Goal: Task Accomplishment & Management: Complete application form

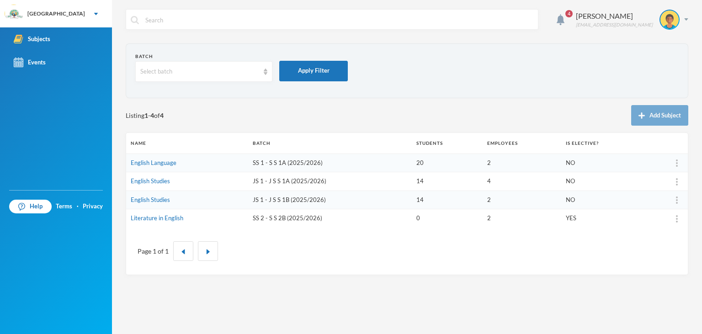
click at [302, 201] on td "JS 1 - J S S 1B (2025/2026)" at bounding box center [330, 200] width 164 height 19
click at [267, 199] on td "JS 1 - J S S 1B (2025/2026)" at bounding box center [330, 200] width 164 height 19
click at [173, 202] on td "English Studies" at bounding box center [187, 200] width 122 height 19
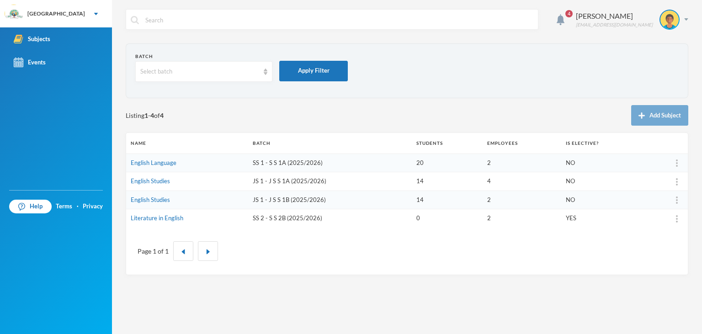
click at [175, 210] on td "Literature in English" at bounding box center [187, 218] width 122 height 18
click at [171, 204] on td "English Studies" at bounding box center [187, 200] width 122 height 19
click at [159, 197] on link "English Studies" at bounding box center [150, 199] width 39 height 7
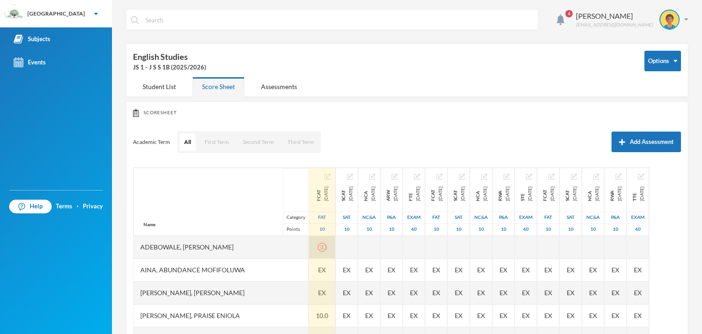
click at [314, 252] on div "10" at bounding box center [322, 247] width 27 height 23
click at [318, 249] on icon "icon: exclamation-circle" at bounding box center [322, 247] width 9 height 9
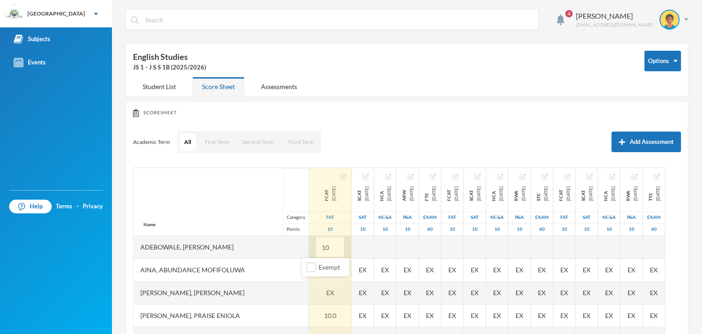
type input "1"
type input "10"
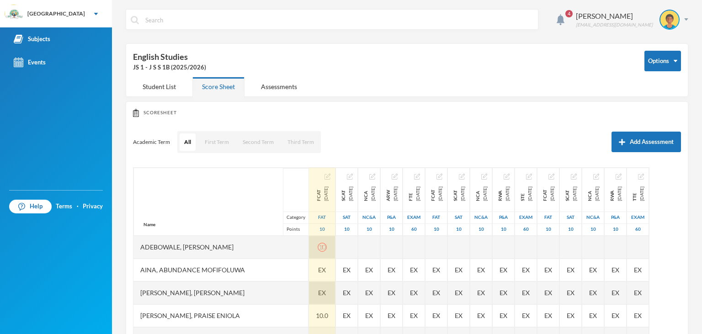
click at [318, 291] on span "EX" at bounding box center [322, 293] width 8 height 10
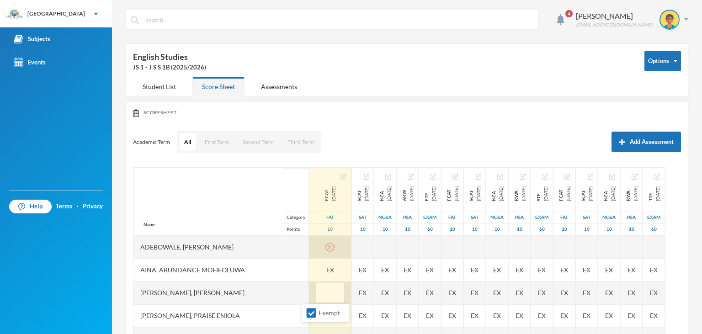
click at [316, 250] on div "10" at bounding box center [330, 247] width 43 height 23
click at [319, 264] on span "Exempt" at bounding box center [329, 267] width 29 height 8
click at [316, 264] on input "Exempt" at bounding box center [312, 268] width 10 height 10
checkbox input "true"
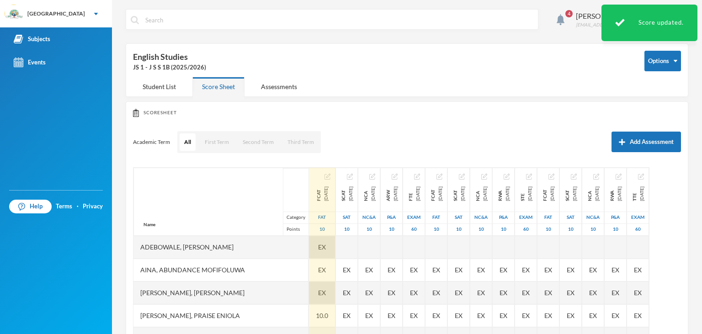
click at [315, 248] on div "EX" at bounding box center [322, 247] width 27 height 23
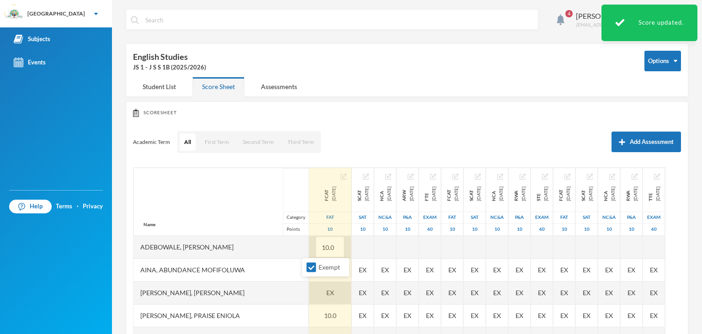
click at [321, 248] on input "10.0" at bounding box center [330, 247] width 18 height 21
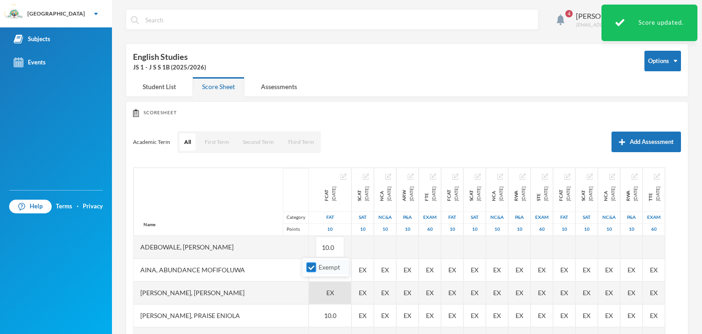
click at [309, 267] on input "Exempt" at bounding box center [312, 268] width 10 height 10
checkbox input "false"
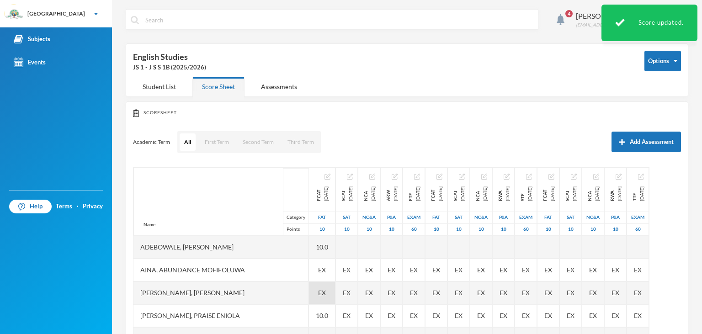
click at [318, 291] on span "EX" at bounding box center [322, 293] width 8 height 10
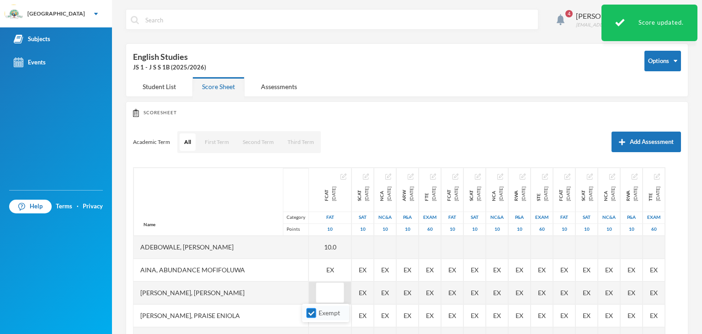
click at [314, 310] on input "Exempt" at bounding box center [312, 313] width 10 height 10
checkbox input "false"
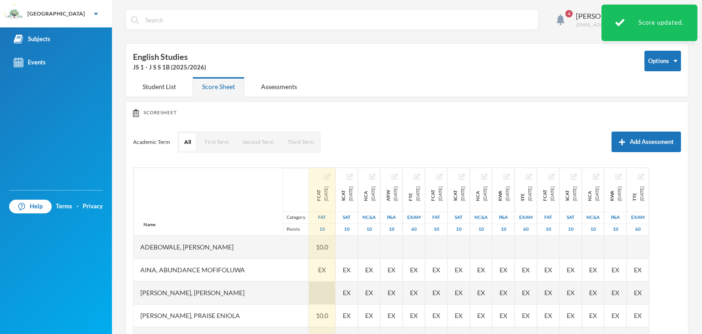
click at [309, 293] on div at bounding box center [322, 293] width 27 height 23
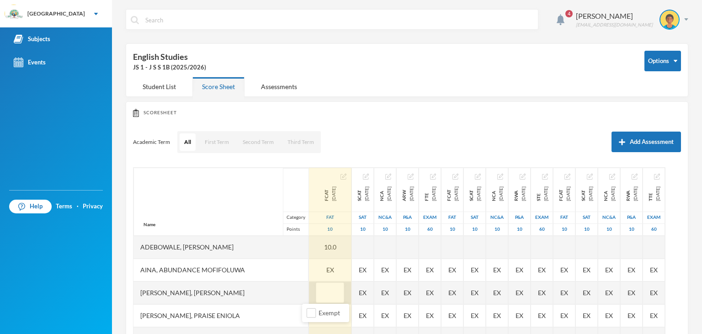
click at [321, 291] on input "text" at bounding box center [330, 293] width 18 height 21
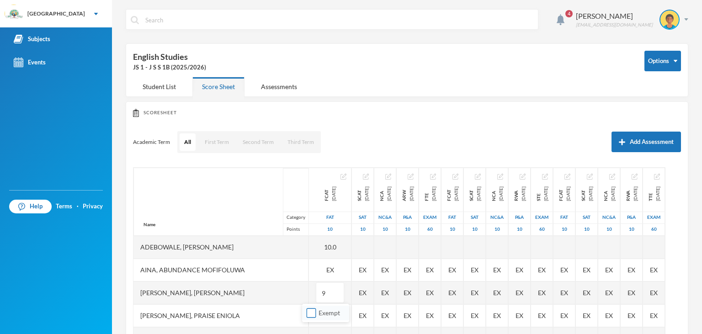
type input "9"
click at [329, 314] on span "Exempt" at bounding box center [329, 313] width 29 height 8
click at [316, 314] on input "Exempt" at bounding box center [312, 313] width 10 height 10
click at [329, 314] on span "Exempt" at bounding box center [329, 313] width 29 height 8
click at [316, 314] on input "Exempt" at bounding box center [312, 313] width 10 height 10
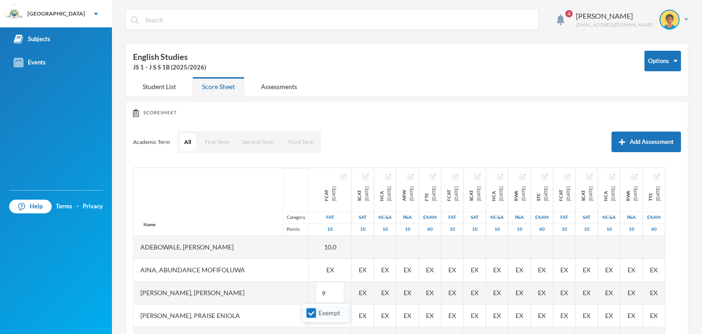
checkbox input "false"
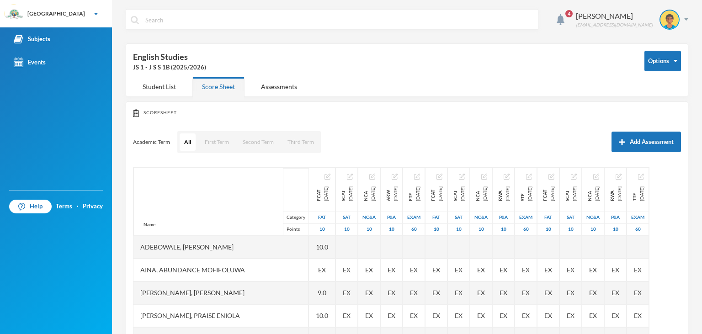
click at [283, 315] on div "[PERSON_NAME], Praise Eniola" at bounding box center [220, 315] width 175 height 23
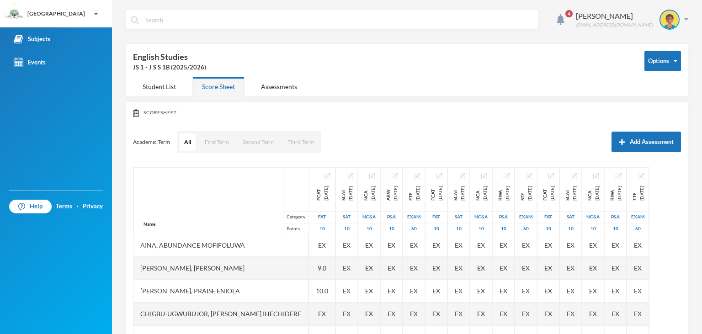
scroll to position [46, 0]
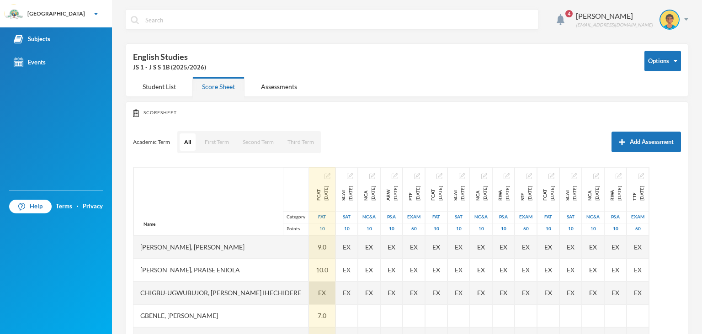
click at [318, 294] on span "EX" at bounding box center [322, 293] width 8 height 10
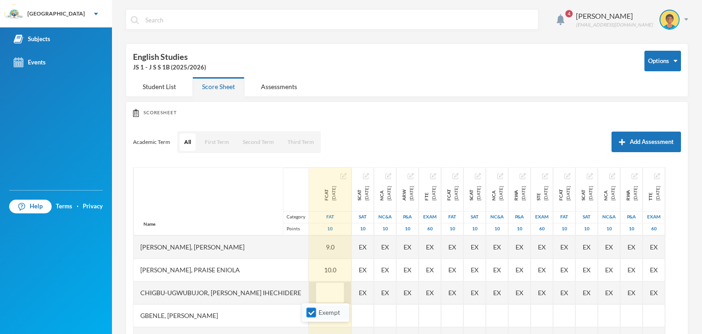
click at [324, 312] on span "Exempt" at bounding box center [329, 312] width 29 height 8
click at [316, 312] on input "Exempt" at bounding box center [312, 313] width 10 height 10
checkbox input "false"
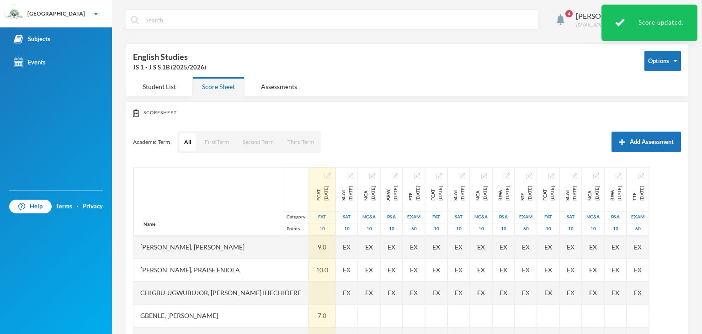
click at [309, 292] on div at bounding box center [322, 293] width 27 height 23
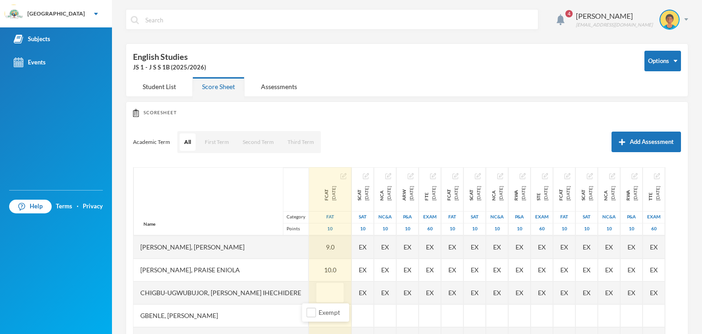
click at [266, 315] on div "Gbenle, [PERSON_NAME]" at bounding box center [220, 315] width 175 height 23
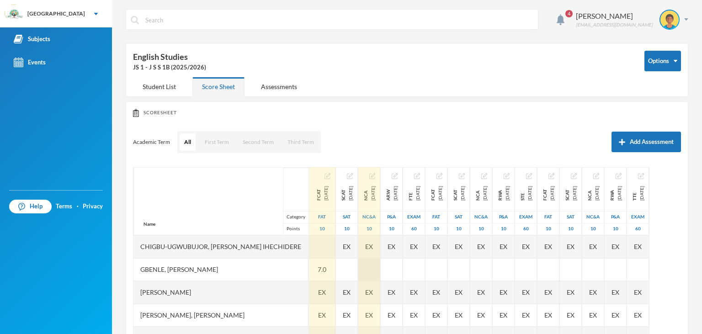
scroll to position [115, 0]
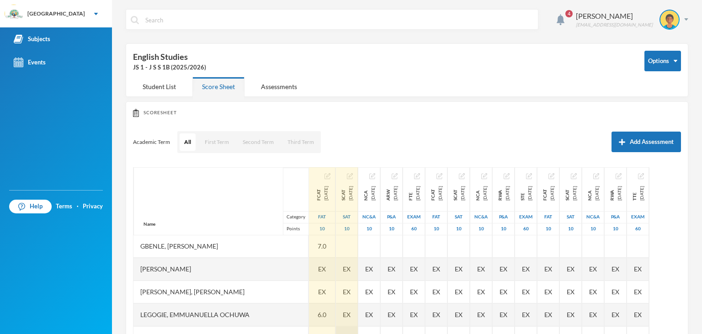
click at [336, 331] on div "EX" at bounding box center [347, 337] width 22 height 23
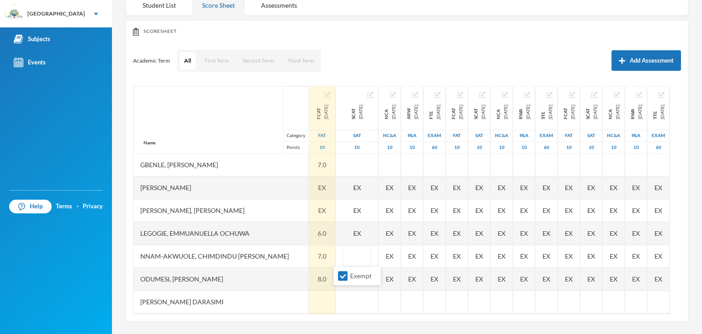
click at [330, 331] on div "4 [PERSON_NAME] Abiola [EMAIL_ADDRESS][PERSON_NAME][DOMAIN_NAME] Options Englis…" at bounding box center [407, 167] width 590 height 334
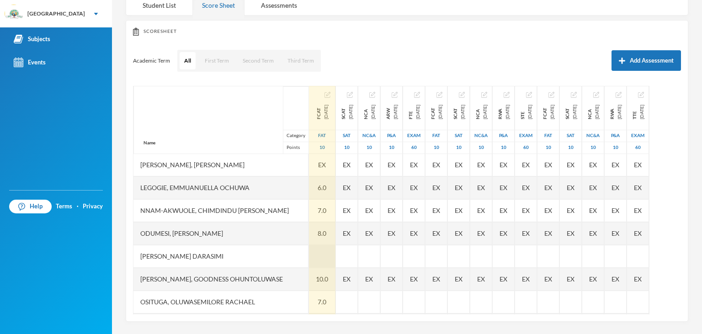
scroll to position [183, 0]
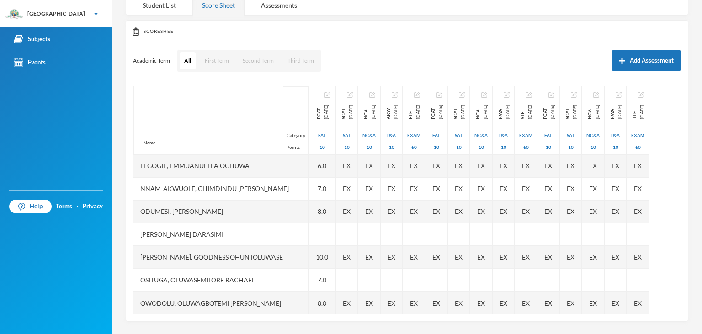
click at [239, 296] on div "Name Category Points Adebowale, [PERSON_NAME], [PERSON_NAME], [PERSON_NAME] [PE…" at bounding box center [221, 109] width 176 height 412
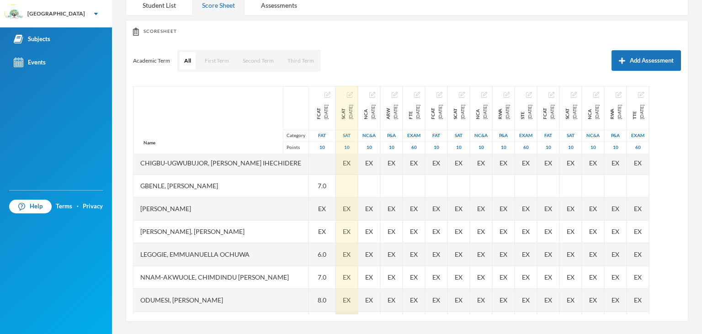
scroll to position [90, 0]
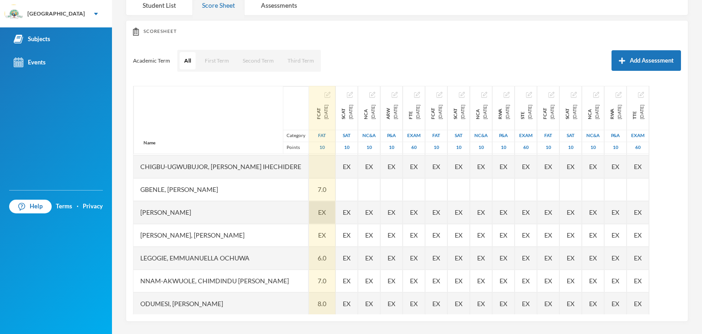
click at [315, 204] on div "EX" at bounding box center [322, 212] width 27 height 23
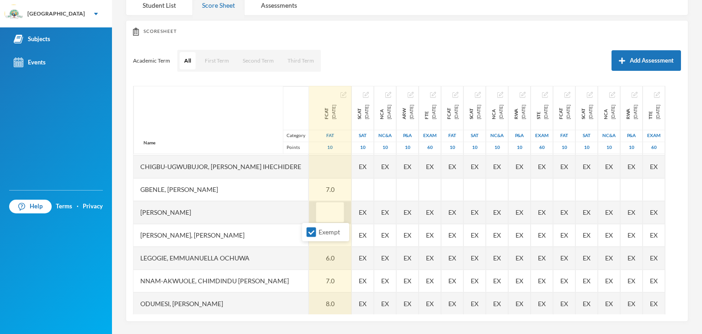
click at [321, 211] on input "text" at bounding box center [330, 212] width 18 height 21
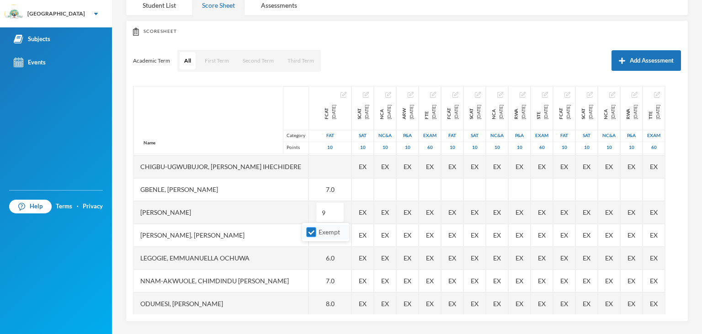
type input "9"
click at [319, 230] on span "Exempt" at bounding box center [329, 232] width 29 height 8
click at [316, 230] on input "Exempt" at bounding box center [312, 233] width 10 height 10
checkbox input "false"
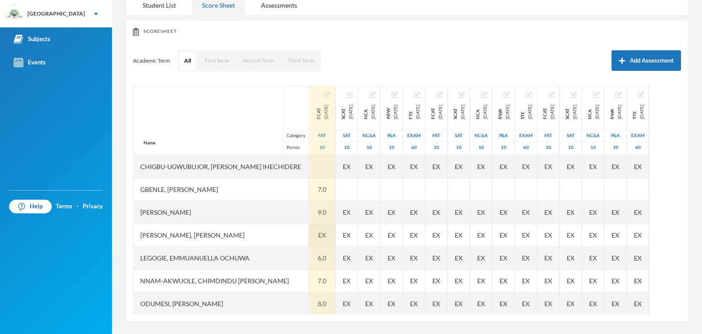
click at [315, 233] on div "EX" at bounding box center [322, 235] width 27 height 23
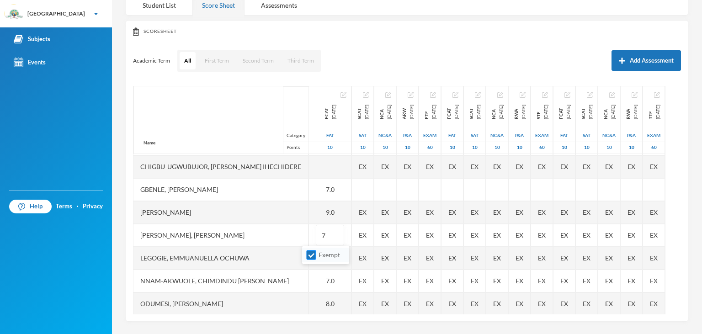
type input "7"
click at [308, 259] on input "Exempt" at bounding box center [312, 255] width 10 height 10
checkbox input "false"
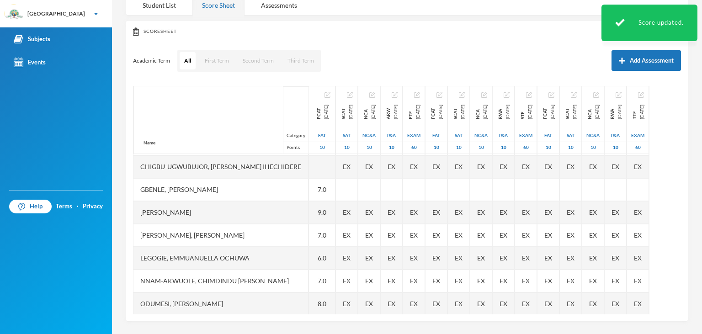
click at [271, 207] on div "[PERSON_NAME]" at bounding box center [220, 212] width 175 height 23
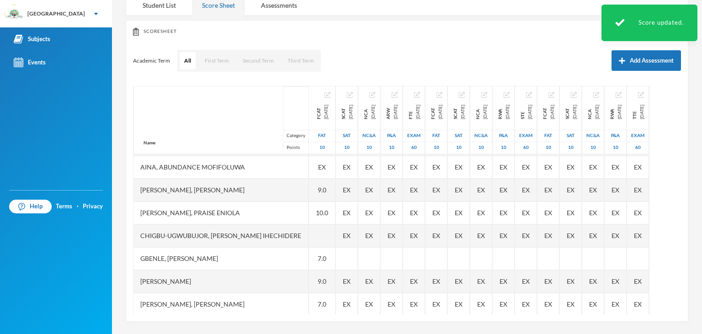
scroll to position [0, 0]
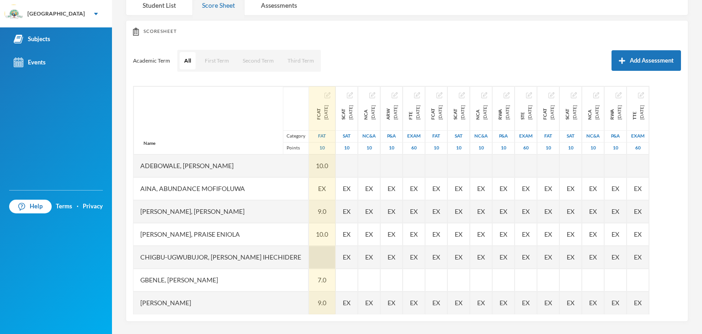
click at [312, 255] on div at bounding box center [322, 257] width 27 height 23
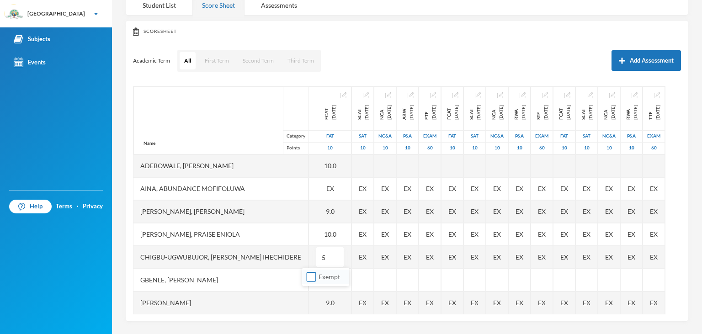
type input "5"
click at [314, 274] on input "Exempt" at bounding box center [312, 277] width 10 height 10
checkbox input "false"
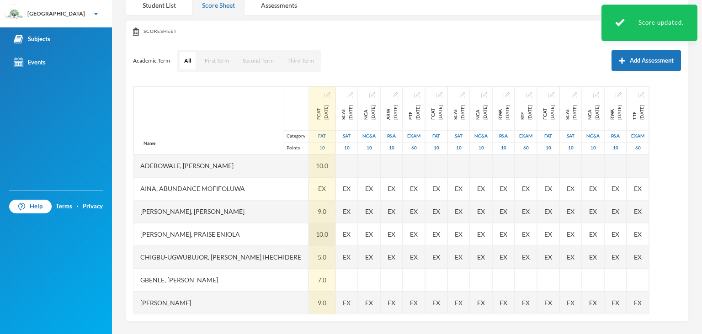
click at [309, 229] on div "10.0" at bounding box center [322, 234] width 27 height 23
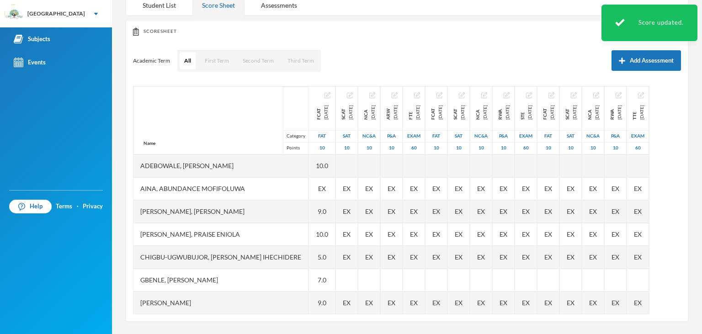
click at [265, 229] on div "[PERSON_NAME], Praise Eniola" at bounding box center [220, 234] width 175 height 23
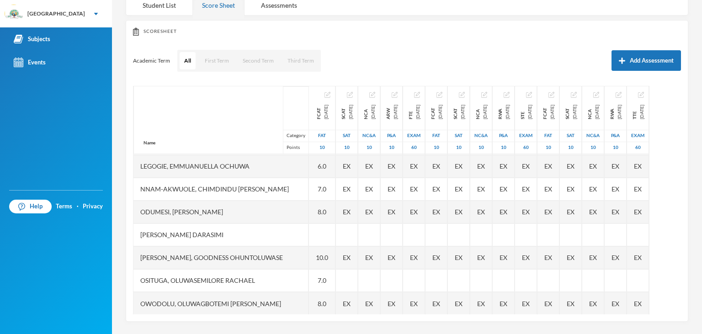
scroll to position [183, 0]
click at [186, 184] on div "Nnam-akwuole, Chimdindu [PERSON_NAME]" at bounding box center [220, 188] width 175 height 23
click at [242, 144] on div "Name Category Points" at bounding box center [220, 120] width 175 height 68
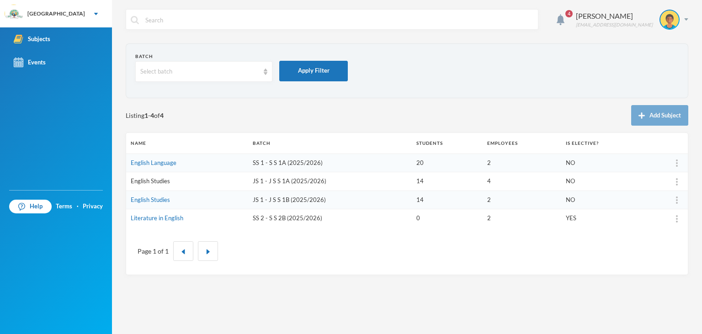
click at [144, 179] on link "English Studies" at bounding box center [150, 180] width 39 height 7
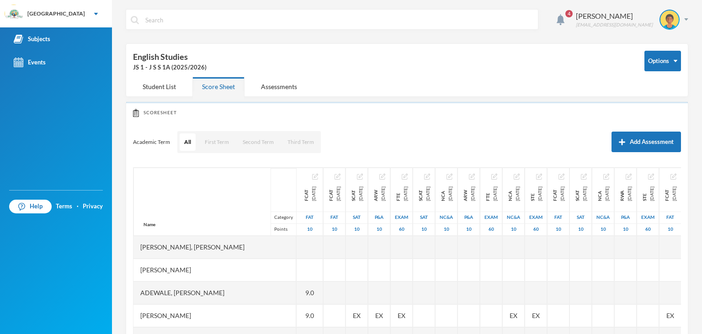
click at [144, 179] on div "Name Category Points" at bounding box center [214, 202] width 163 height 68
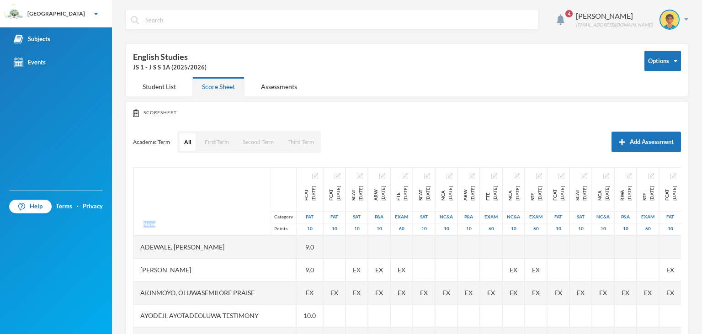
scroll to position [69, 0]
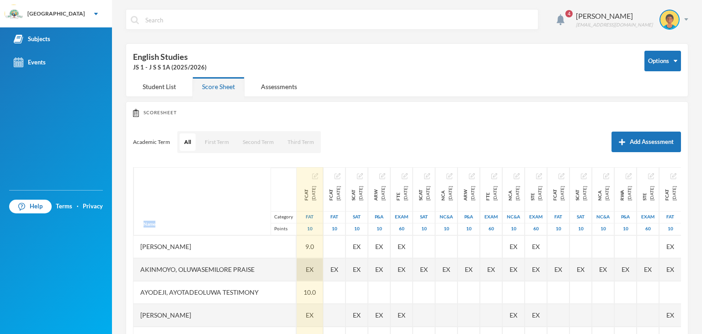
click at [297, 279] on div "EX" at bounding box center [310, 269] width 27 height 23
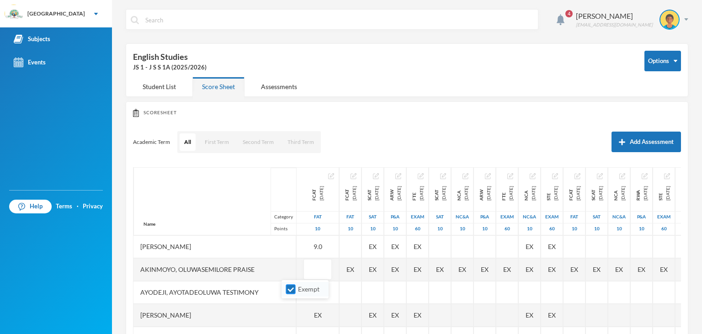
click at [288, 291] on input "Exempt" at bounding box center [291, 290] width 10 height 10
checkbox input "false"
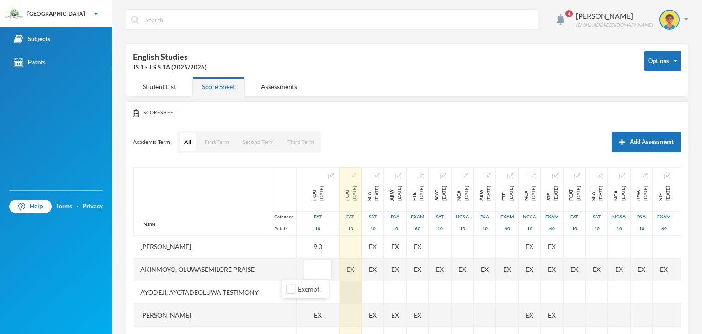
click at [340, 289] on div at bounding box center [351, 292] width 22 height 23
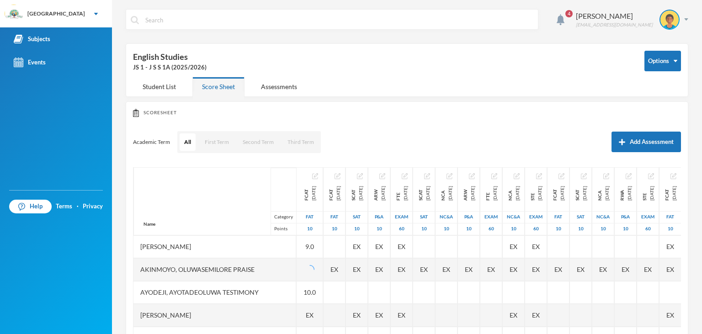
click at [243, 284] on div "Ayodeji, Ayotadeoluwa Testimony" at bounding box center [214, 292] width 163 height 23
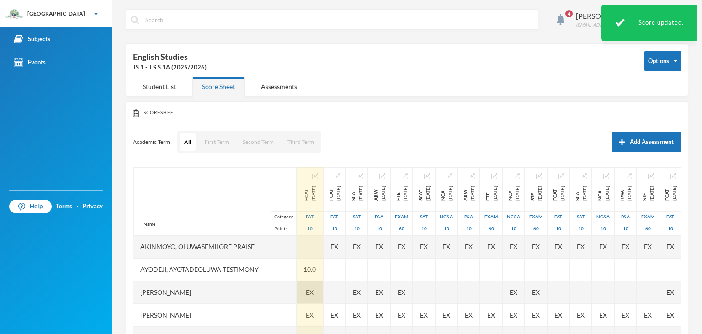
scroll to position [115, 0]
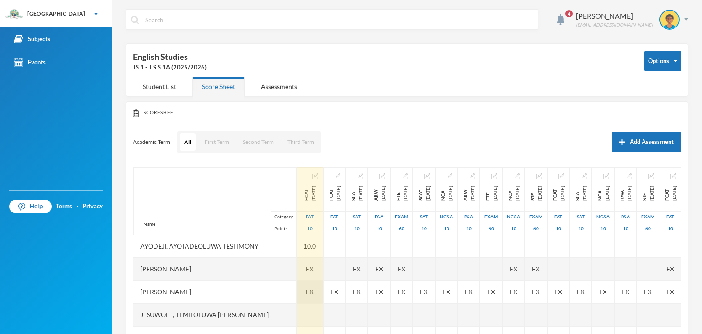
click at [297, 299] on div "EX" at bounding box center [310, 292] width 27 height 23
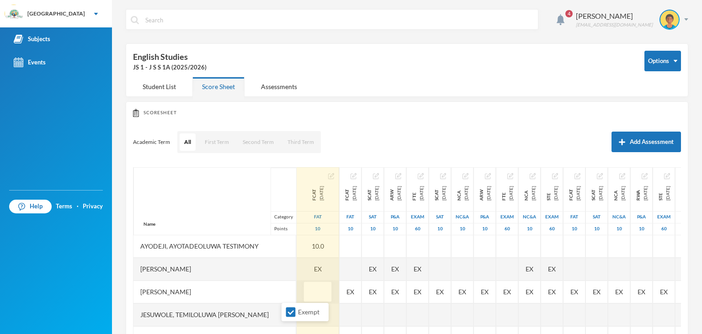
click at [308, 295] on input "text" at bounding box center [317, 292] width 18 height 21
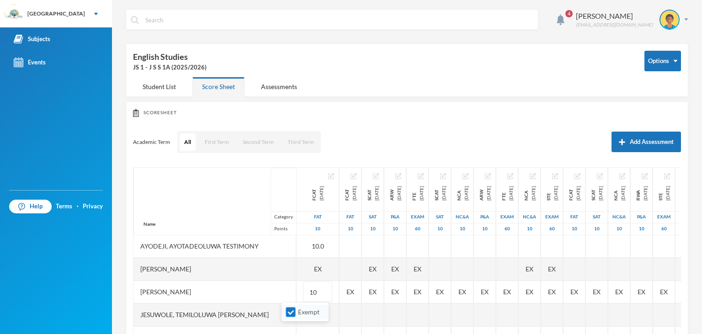
type input "10"
click at [293, 310] on input "Exempt" at bounding box center [291, 313] width 10 height 10
checkbox input "false"
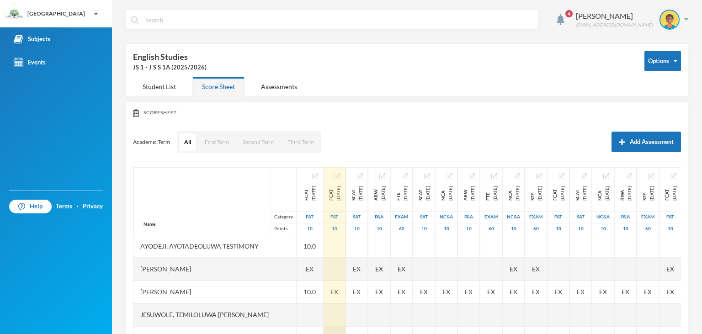
drag, startPoint x: 293, startPoint y: 310, endPoint x: 308, endPoint y: 333, distance: 27.8
click at [308, 333] on div "Name Category Points [PERSON_NAME], [PERSON_NAME], [PERSON_NAME] Fikayomi [PERS…" at bounding box center [407, 281] width 548 height 229
click at [324, 333] on div at bounding box center [335, 337] width 22 height 23
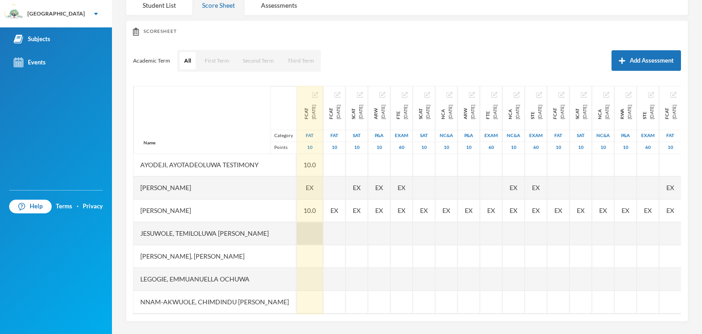
click at [297, 236] on div at bounding box center [310, 233] width 27 height 23
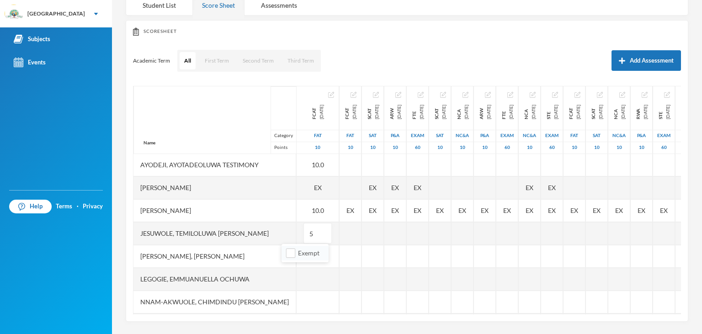
type input "5"
click at [304, 259] on li "Exempt" at bounding box center [305, 253] width 47 height 15
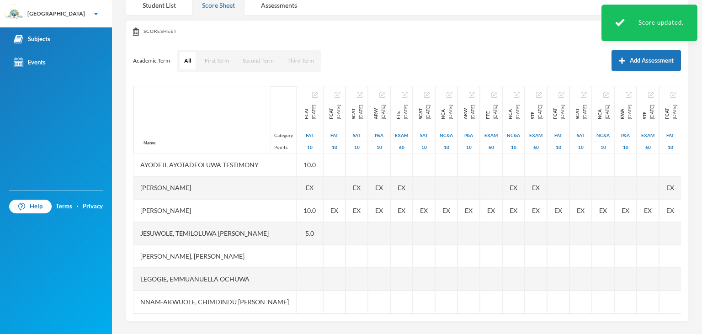
click at [304, 259] on div at bounding box center [310, 256] width 27 height 23
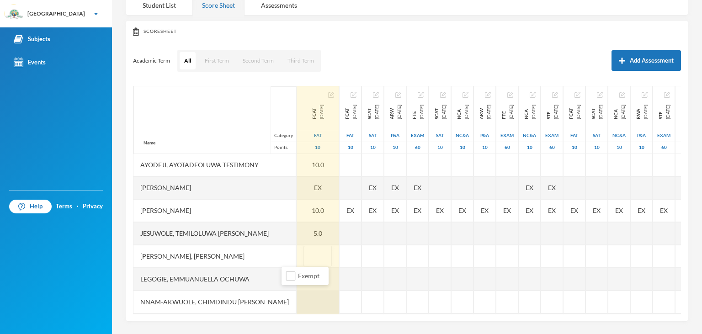
click at [297, 304] on div at bounding box center [318, 302] width 43 height 23
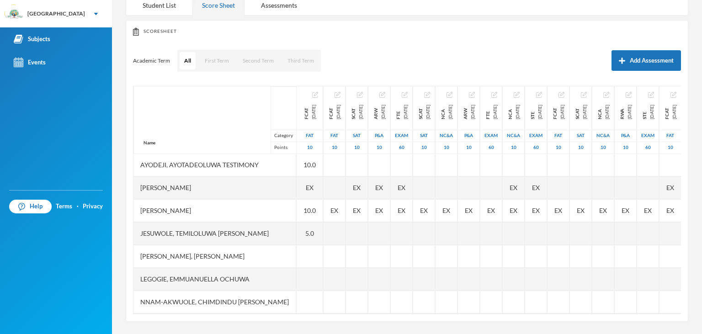
click at [268, 302] on div "Nnam-akwuole, Chimdindu [PERSON_NAME]" at bounding box center [214, 302] width 163 height 23
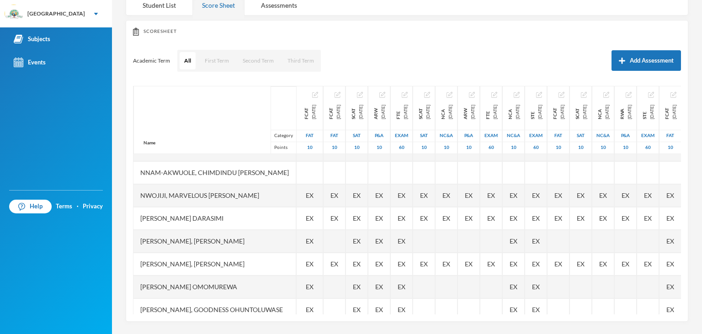
scroll to position [253, 0]
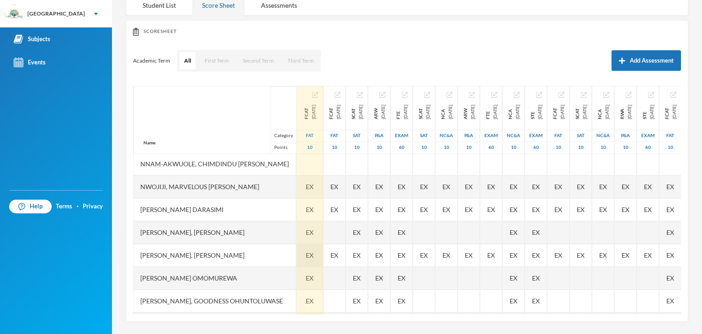
click at [297, 260] on div "EX" at bounding box center [310, 255] width 27 height 23
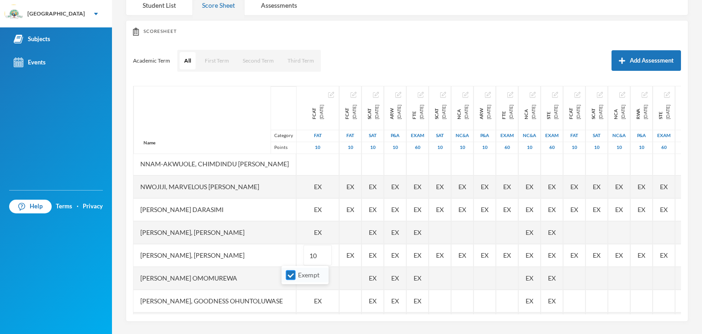
type input "10"
click at [290, 271] on input "Exempt" at bounding box center [291, 276] width 10 height 10
checkbox input "false"
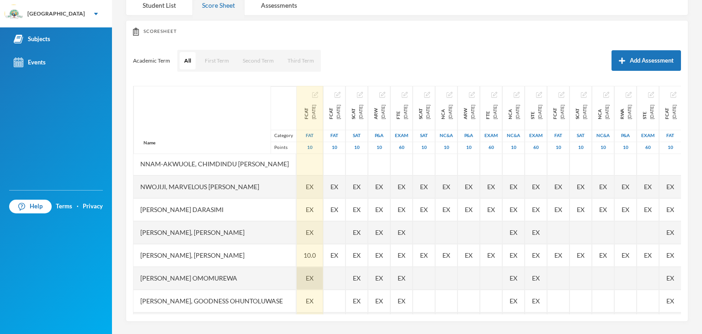
click at [297, 269] on div "EX" at bounding box center [310, 278] width 27 height 23
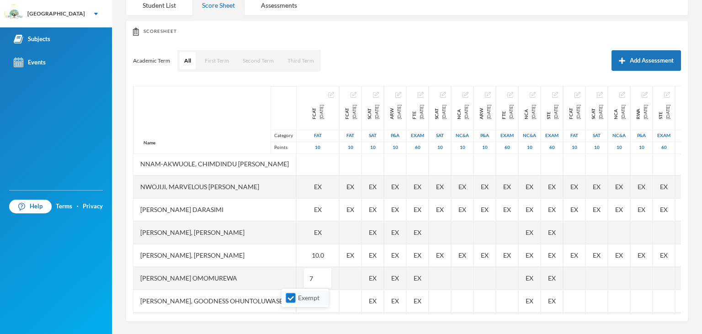
type input "7"
click at [297, 296] on span "Exempt" at bounding box center [308, 298] width 29 height 8
click at [296, 296] on input "Exempt" at bounding box center [291, 298] width 10 height 10
checkbox input "false"
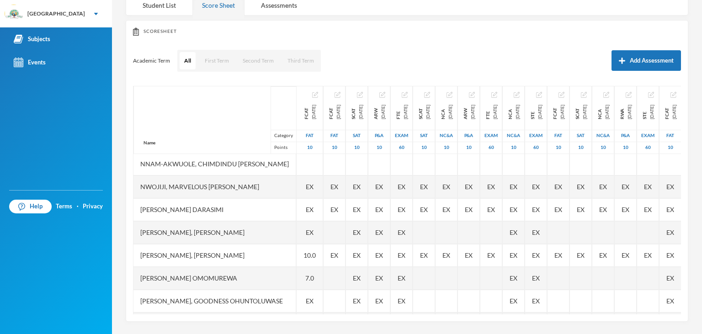
click at [233, 301] on div "[PERSON_NAME], Goodness Ohuntoluwase" at bounding box center [214, 301] width 163 height 23
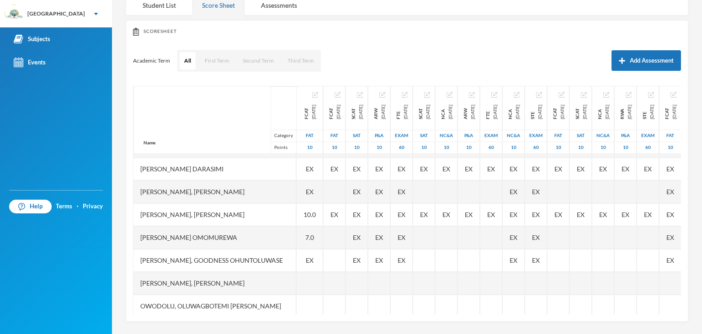
scroll to position [299, 0]
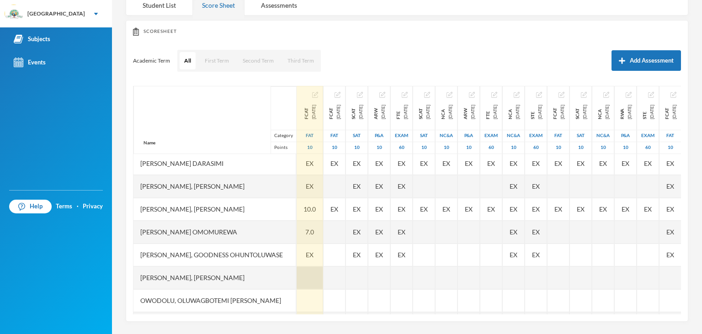
click at [297, 275] on div at bounding box center [310, 277] width 27 height 23
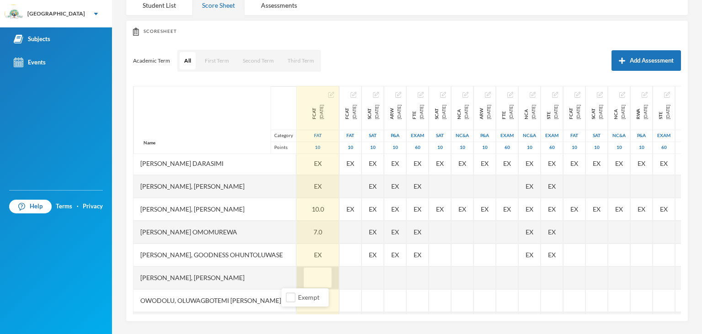
type input "8"
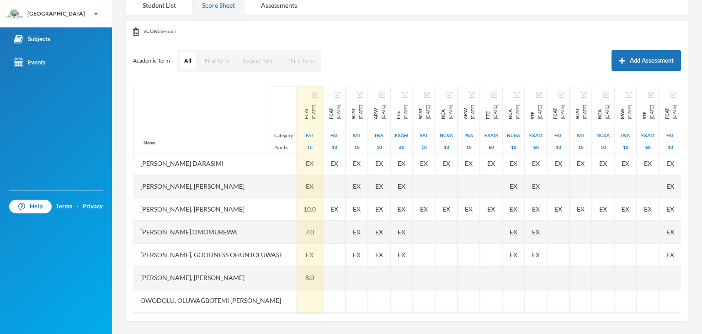
click at [262, 299] on div "Owodolu, Oluwagbotemi [PERSON_NAME]" at bounding box center [214, 300] width 163 height 23
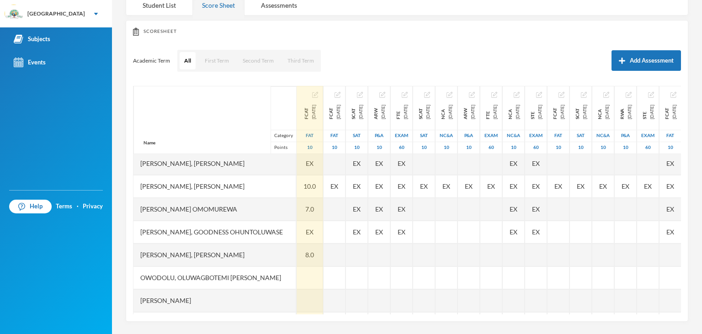
scroll to position [343, 0]
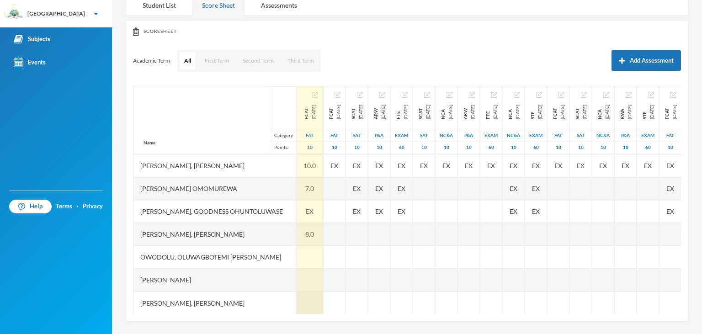
click at [297, 304] on div at bounding box center [310, 303] width 27 height 23
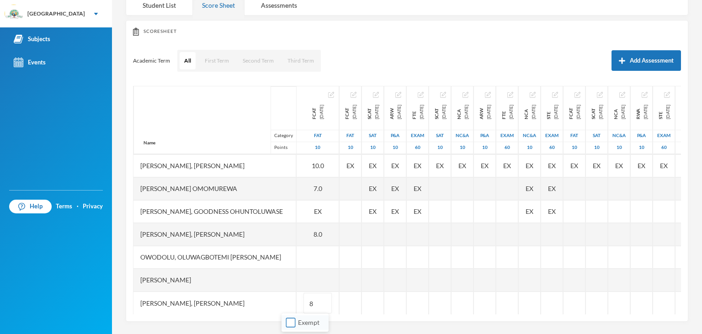
type input "8"
click at [299, 320] on span "Exempt" at bounding box center [308, 323] width 29 height 8
click at [296, 320] on input "Exempt" at bounding box center [291, 323] width 10 height 10
click at [299, 319] on span "Exempt" at bounding box center [308, 323] width 29 height 8
click at [296, 319] on input "Exempt" at bounding box center [291, 323] width 10 height 10
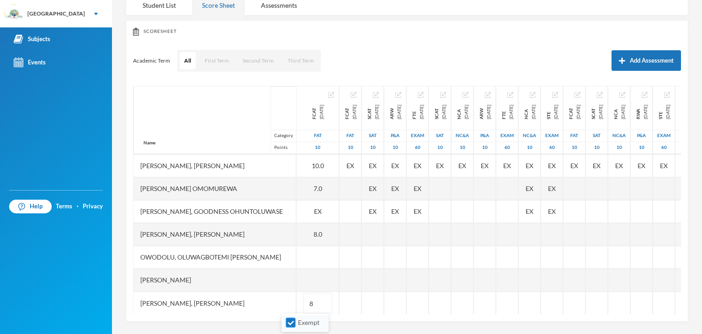
checkbox input "false"
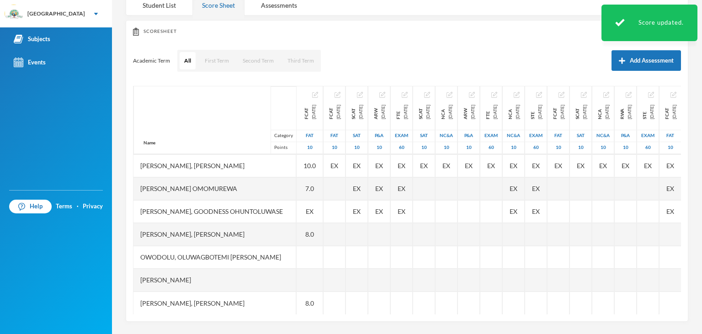
click at [245, 307] on div "[PERSON_NAME], [PERSON_NAME]" at bounding box center [214, 303] width 163 height 23
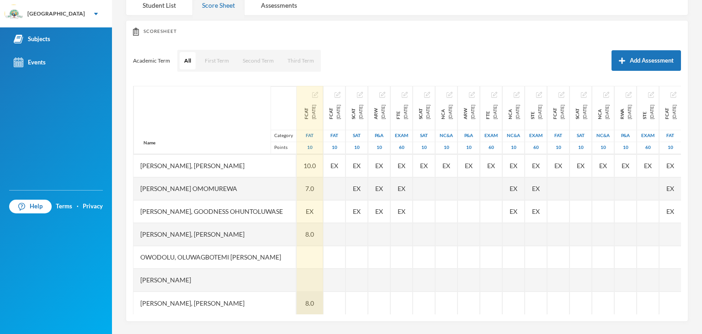
click at [297, 301] on div "8.0" at bounding box center [310, 303] width 27 height 23
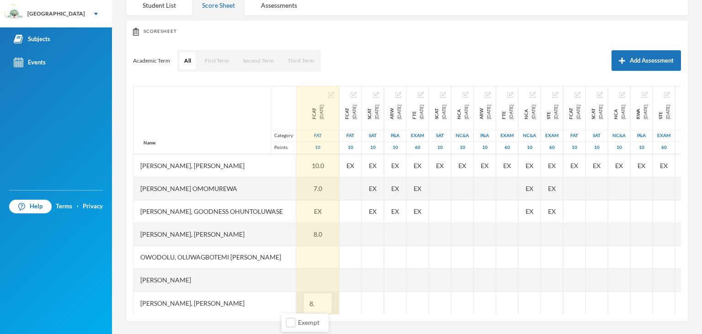
type input "8"
type input "9"
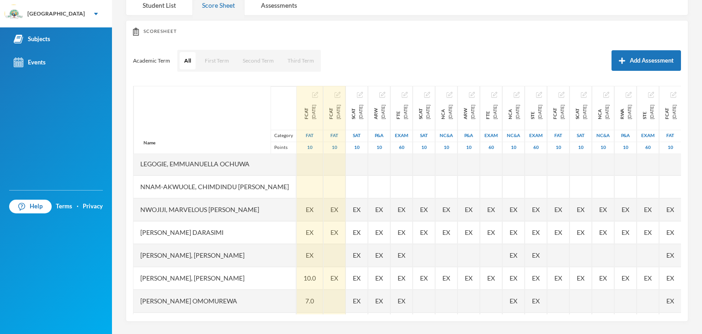
scroll to position [253, 0]
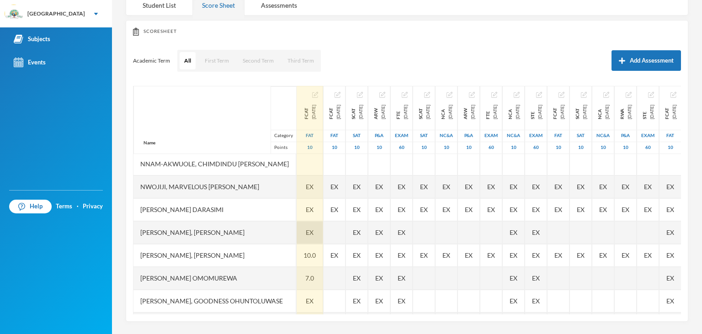
click at [306, 234] on span "EX" at bounding box center [310, 233] width 8 height 10
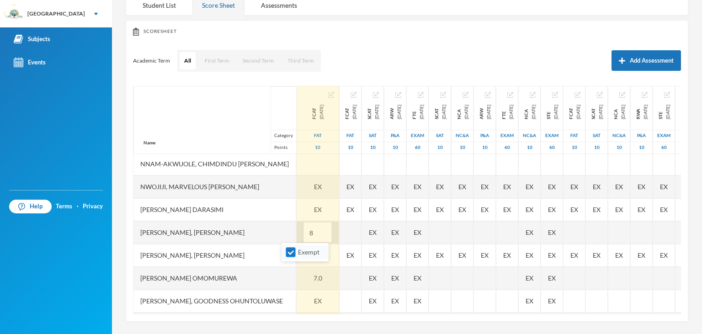
type input "8"
click at [289, 255] on input "Exempt" at bounding box center [291, 253] width 10 height 10
checkbox input "false"
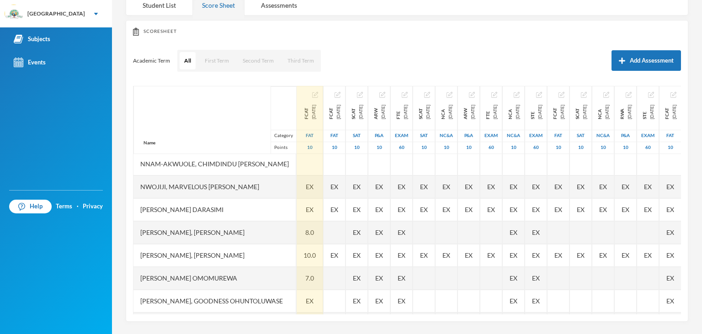
click at [235, 303] on div "[PERSON_NAME], Goodness Ohuntoluwase" at bounding box center [214, 301] width 163 height 23
click at [234, 296] on div "[PERSON_NAME], Goodness Ohuntoluwase" at bounding box center [214, 301] width 163 height 23
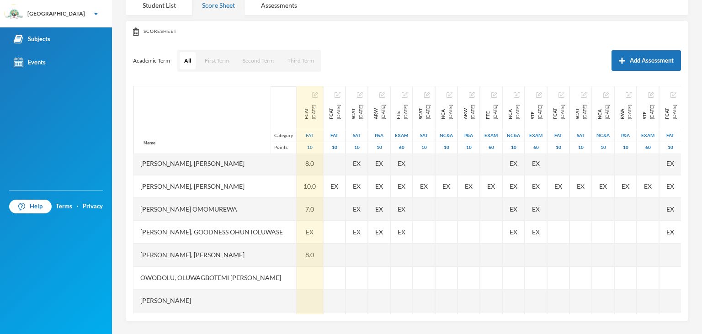
scroll to position [343, 0]
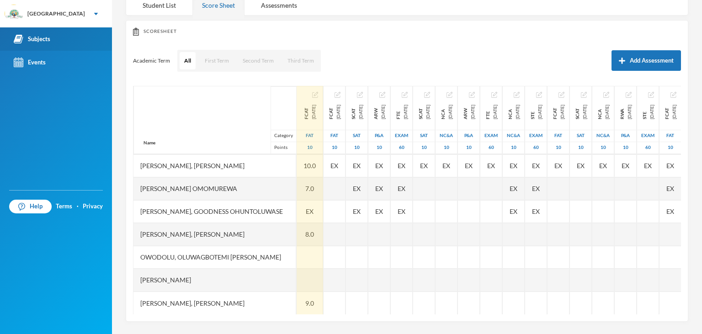
click at [48, 32] on link "Subjects" at bounding box center [56, 38] width 112 height 23
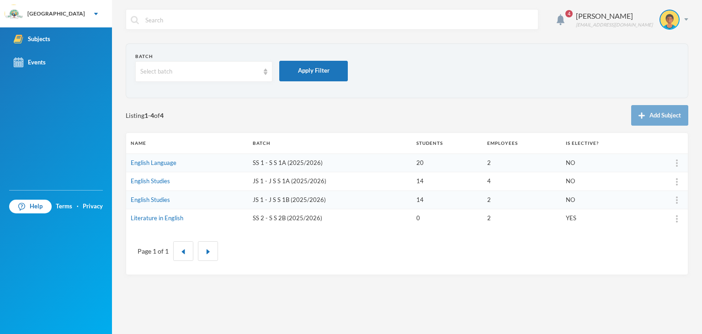
click at [272, 182] on td "JS 1 - J S S 1A (2025/2026)" at bounding box center [330, 181] width 164 height 19
click at [299, 197] on td "JS 1 - J S S 1B (2025/2026)" at bounding box center [330, 200] width 164 height 19
click at [276, 184] on td "JS 1 - J S S 1A (2025/2026)" at bounding box center [330, 181] width 164 height 19
click at [175, 198] on td "English Studies" at bounding box center [187, 200] width 122 height 19
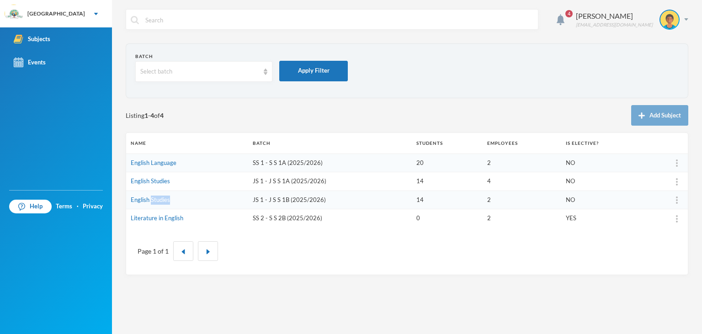
click at [175, 198] on td "English Studies" at bounding box center [187, 200] width 122 height 19
click at [148, 204] on td "English Studies" at bounding box center [187, 200] width 122 height 19
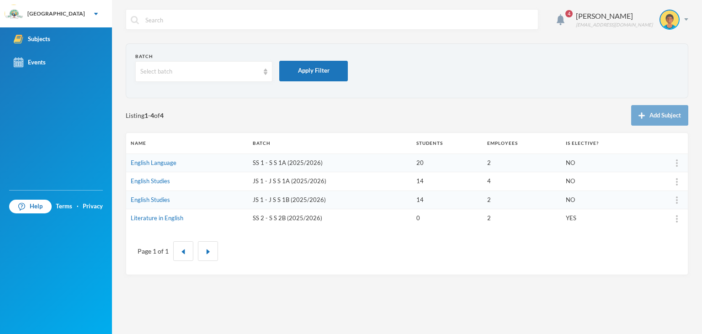
click at [148, 204] on td "English Studies" at bounding box center [187, 200] width 122 height 19
click at [150, 200] on link "English Studies" at bounding box center [150, 199] width 39 height 7
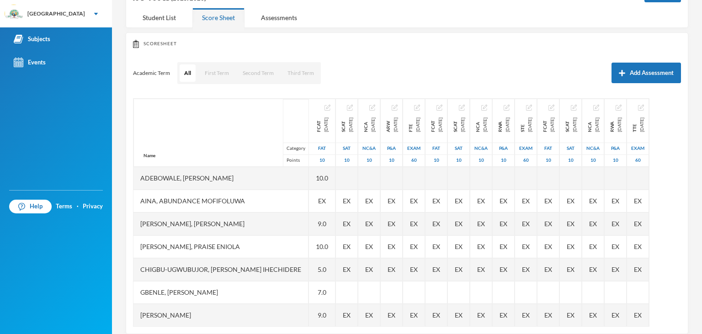
scroll to position [81, 0]
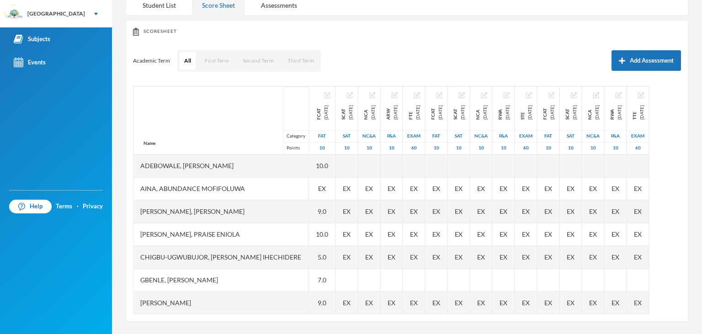
click at [245, 299] on div "[PERSON_NAME]" at bounding box center [220, 303] width 175 height 23
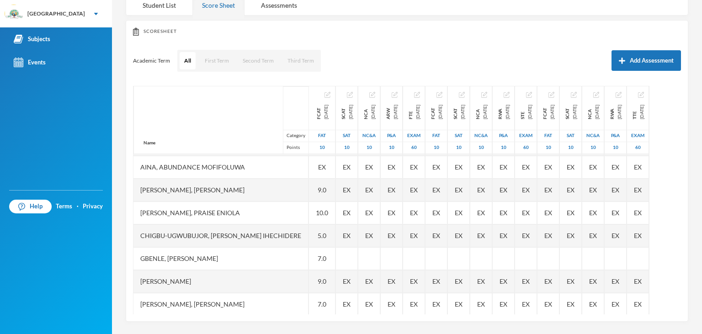
scroll to position [0, 0]
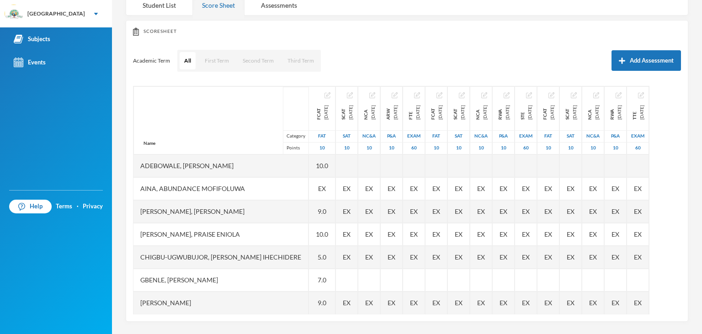
click at [195, 293] on div "[PERSON_NAME]" at bounding box center [220, 303] width 175 height 23
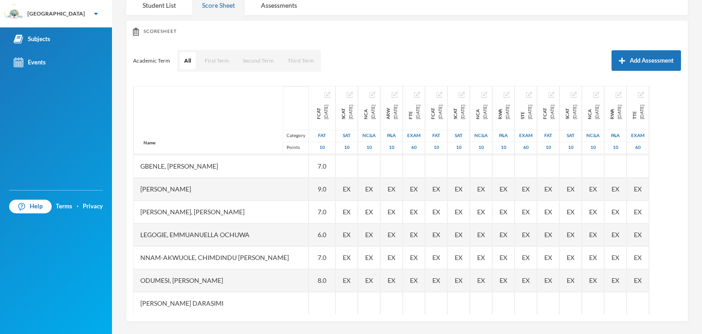
scroll to position [115, 16]
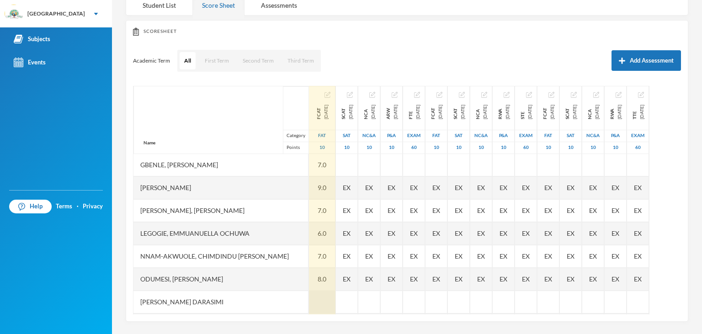
click at [309, 297] on div at bounding box center [322, 302] width 27 height 23
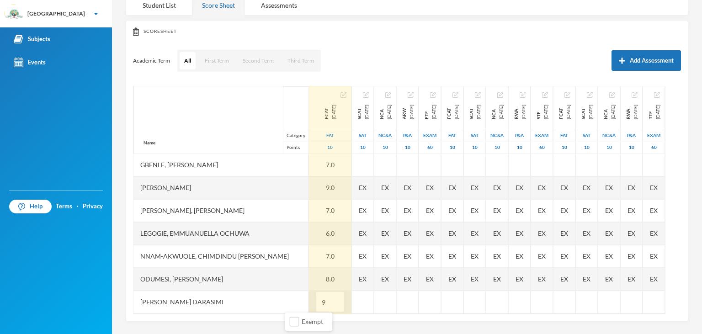
type input "99"
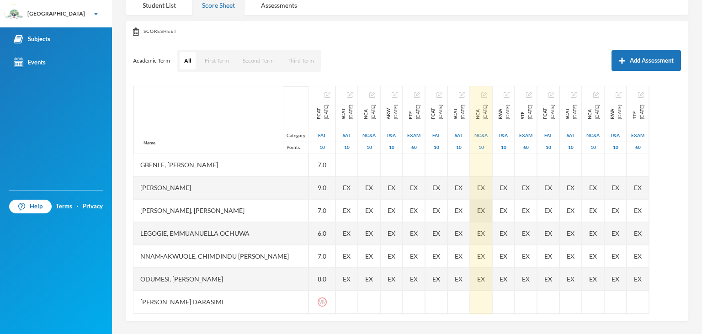
click at [492, 203] on div "EX" at bounding box center [481, 210] width 22 height 23
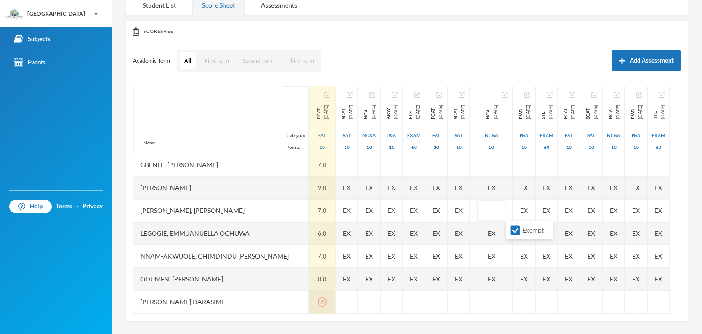
click at [318, 303] on icon "icon: exclamation-circle" at bounding box center [322, 302] width 9 height 9
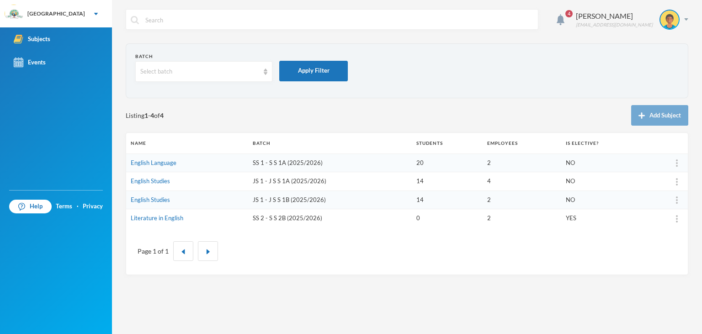
click at [171, 199] on td "English Studies" at bounding box center [187, 200] width 122 height 19
click at [162, 199] on link "English Studies" at bounding box center [150, 199] width 39 height 7
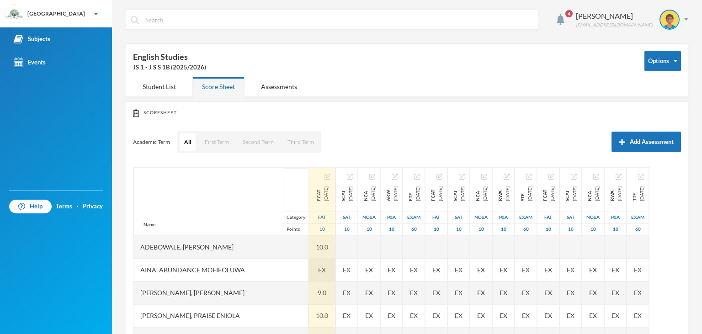
click at [318, 268] on span "EX" at bounding box center [322, 270] width 8 height 10
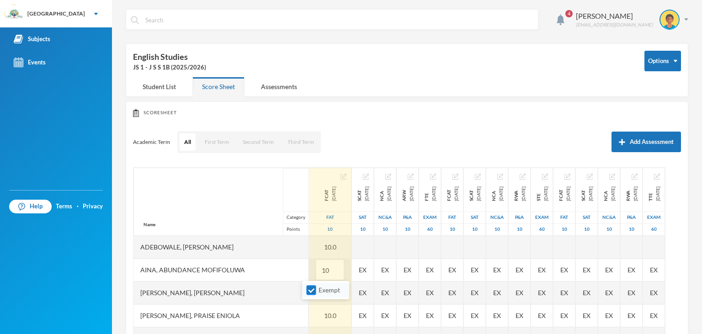
type input "10"
click at [311, 289] on input "Exempt" at bounding box center [312, 291] width 10 height 10
checkbox input "false"
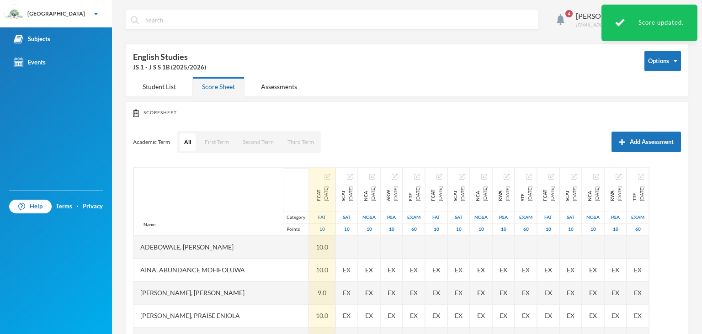
click at [237, 271] on div "Aina, Abundance Mofifoluwa" at bounding box center [220, 270] width 175 height 23
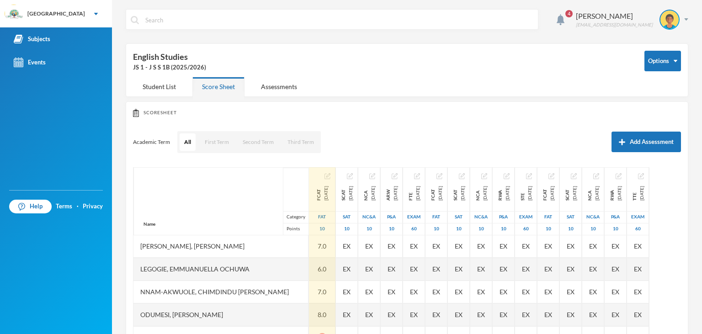
scroll to position [183, 0]
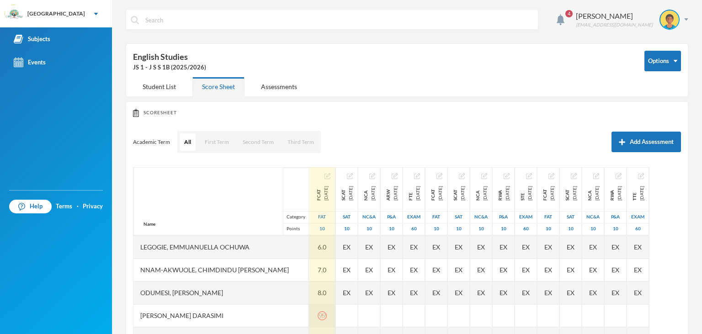
click at [318, 315] on icon "icon: exclamation-circle" at bounding box center [322, 315] width 9 height 9
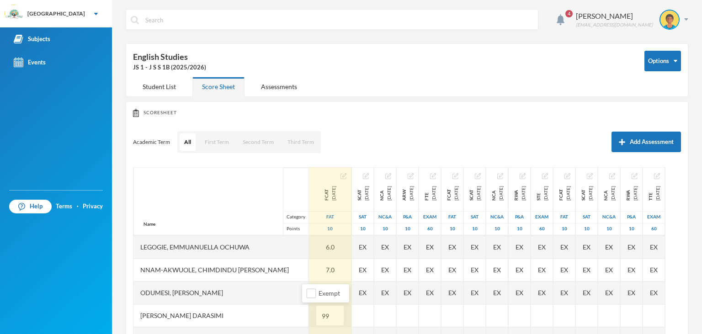
type input "9"
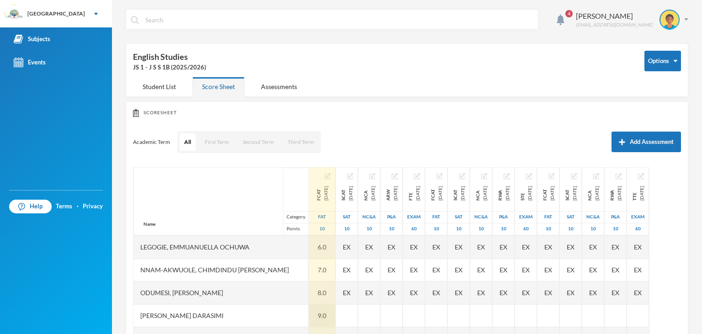
drag, startPoint x: 318, startPoint y: 319, endPoint x: 27, endPoint y: -10, distance: 438.4
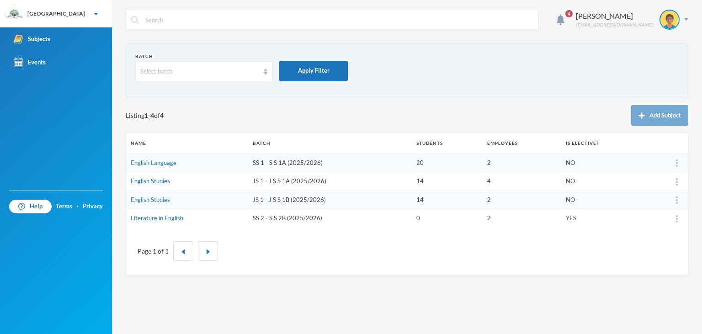
click at [273, 184] on td "JS 1 - J S S 1A (2025/2026)" at bounding box center [330, 181] width 164 height 19
